Goal: Check status: Check status

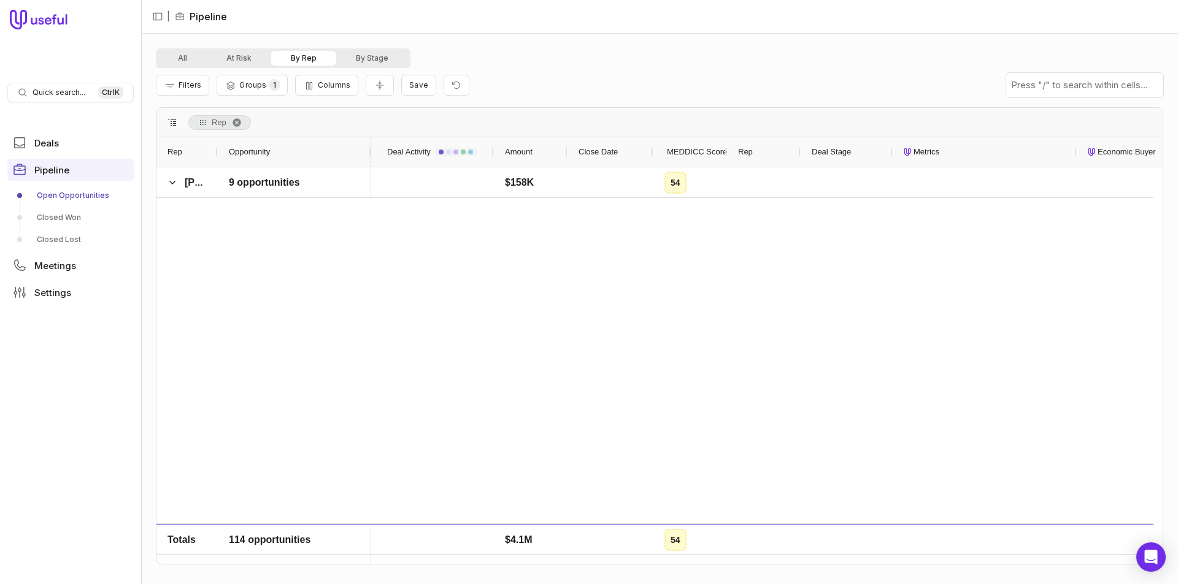
scroll to position [2208, 0]
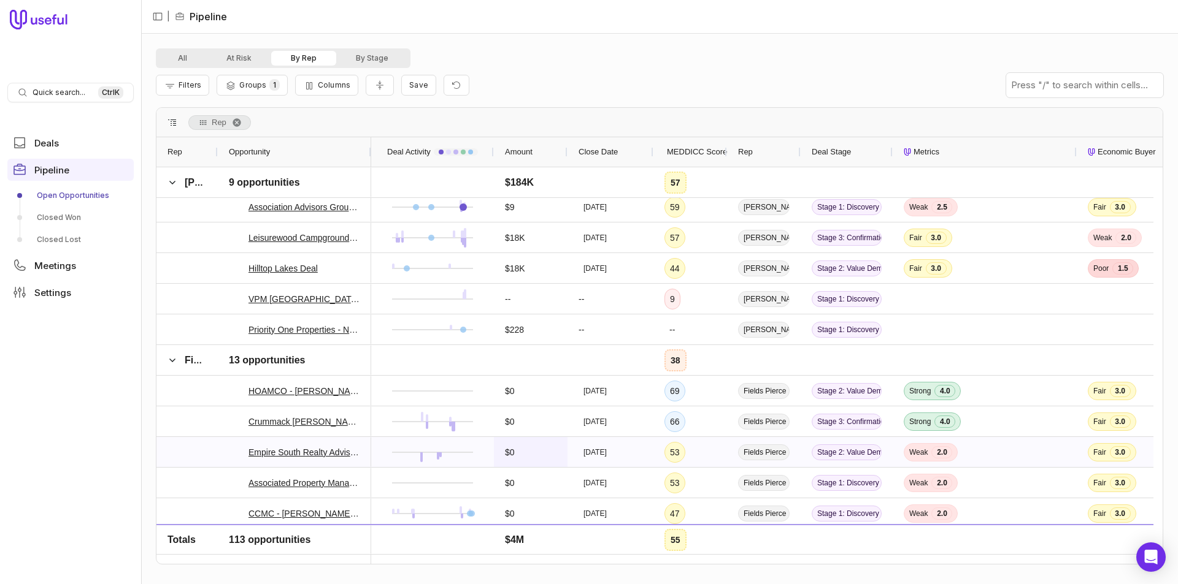
scroll to position [1585, 0]
